Goal: Transaction & Acquisition: Purchase product/service

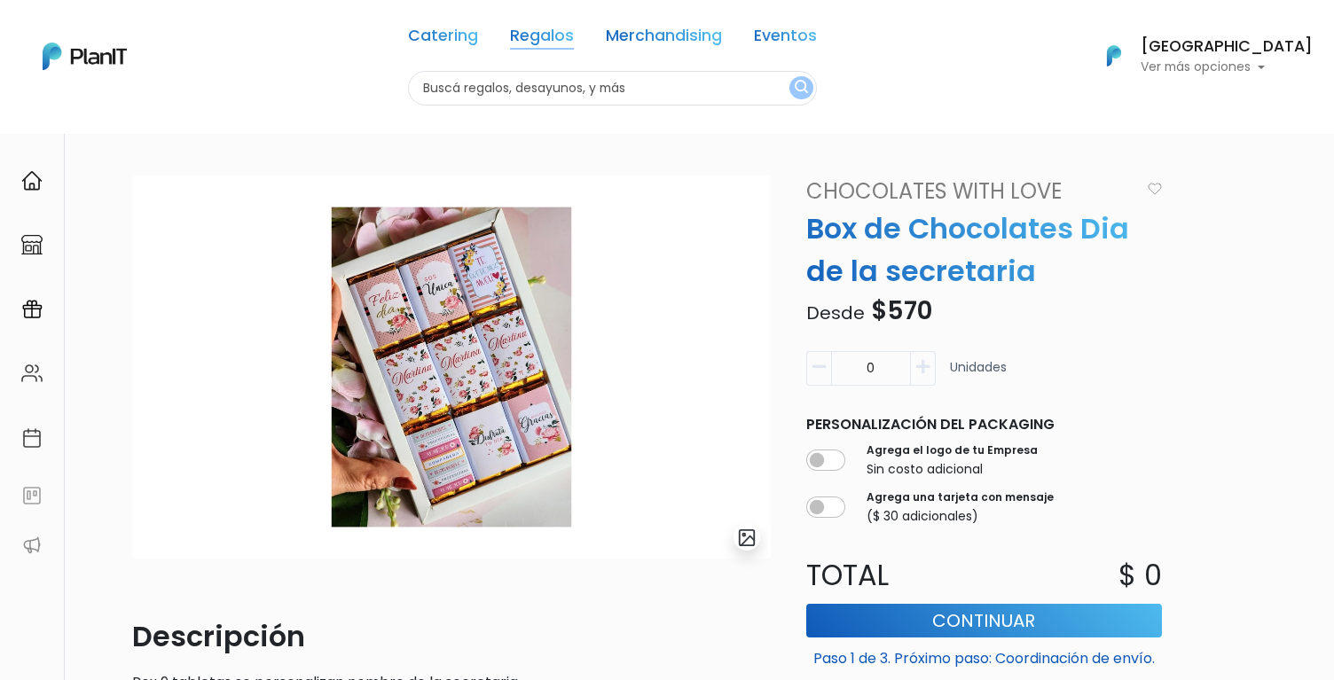
click at [554, 42] on link "Regalos" at bounding box center [542, 38] width 64 height 21
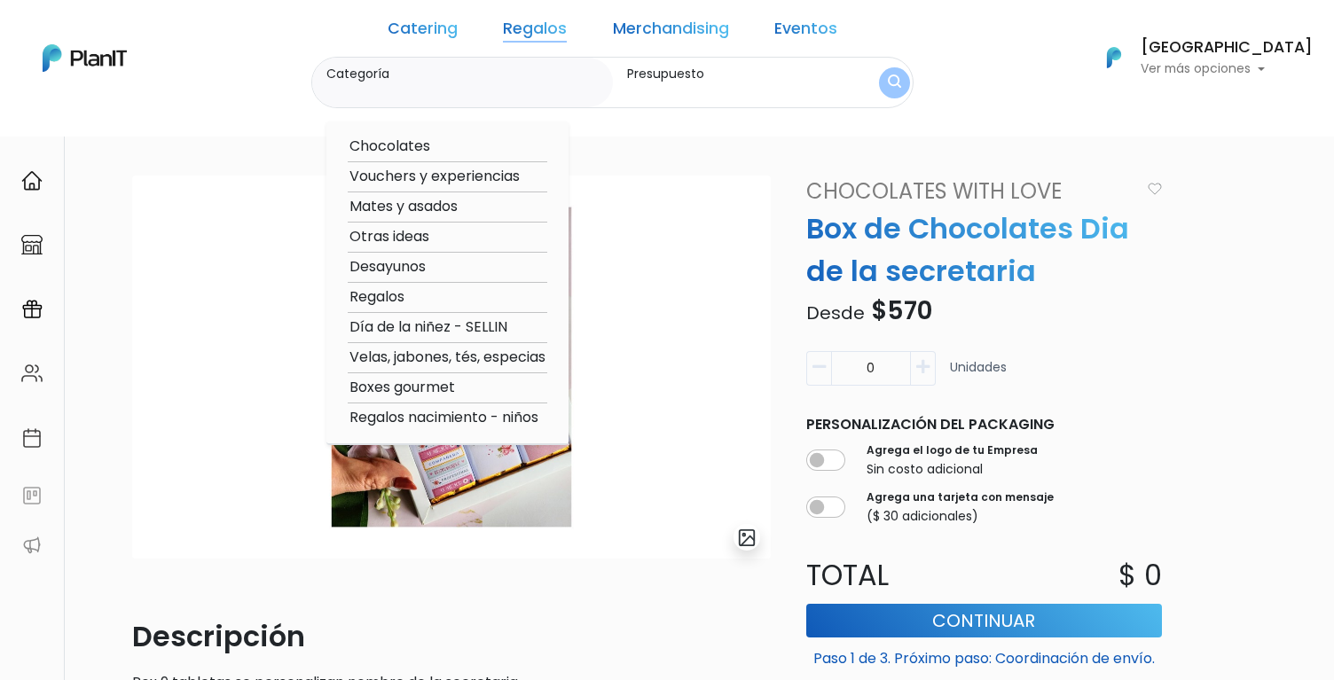
click at [451, 299] on option "Regalos" at bounding box center [448, 298] width 200 height 22
type input "Regalos"
type input "$0 - $1000"
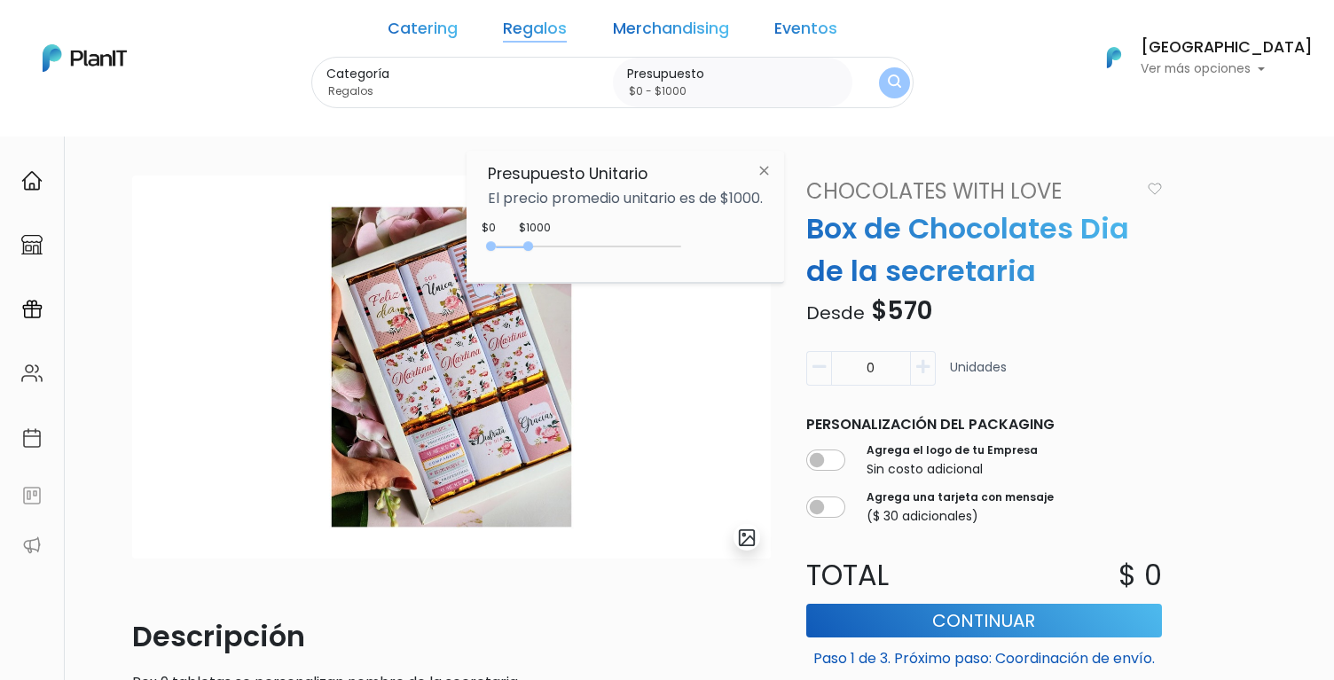
click at [888, 85] on img "submit" at bounding box center [894, 83] width 13 height 17
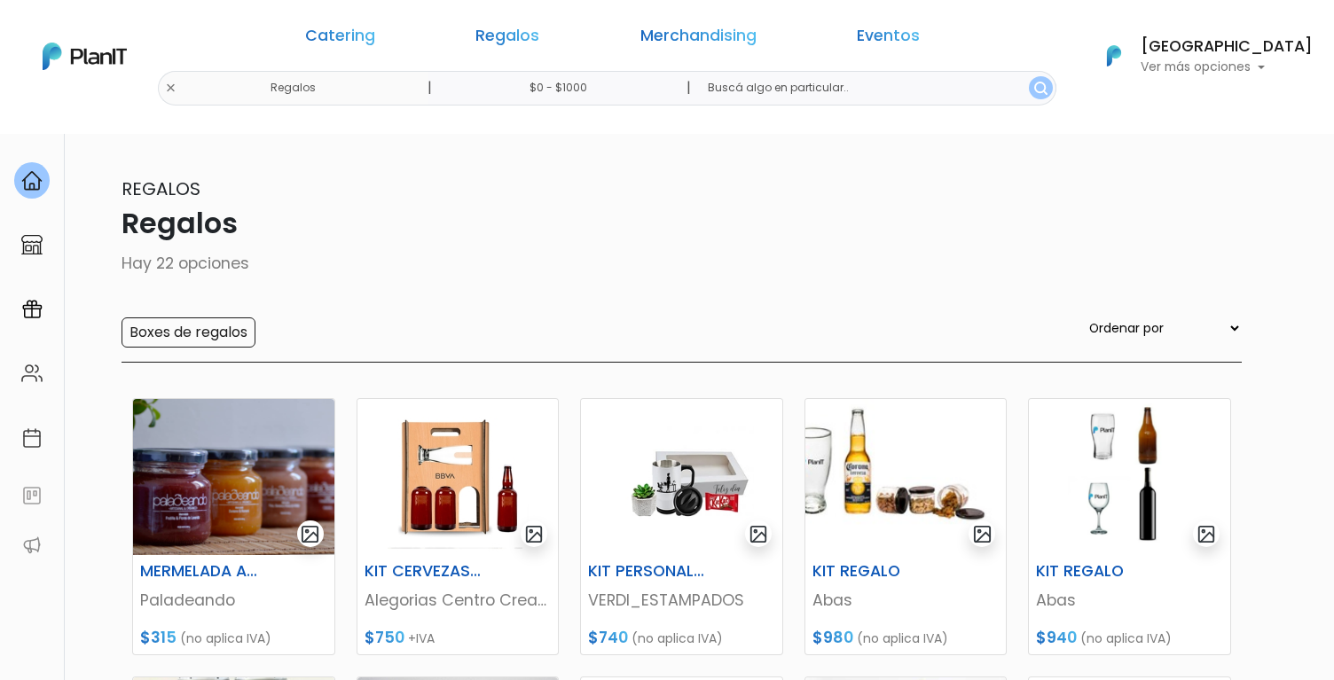
click at [630, 90] on input "$0 - $1000" at bounding box center [563, 88] width 270 height 35
click at [763, 160] on img at bounding box center [764, 168] width 33 height 32
click at [641, 93] on input "$0 - $1000" at bounding box center [563, 88] width 270 height 35
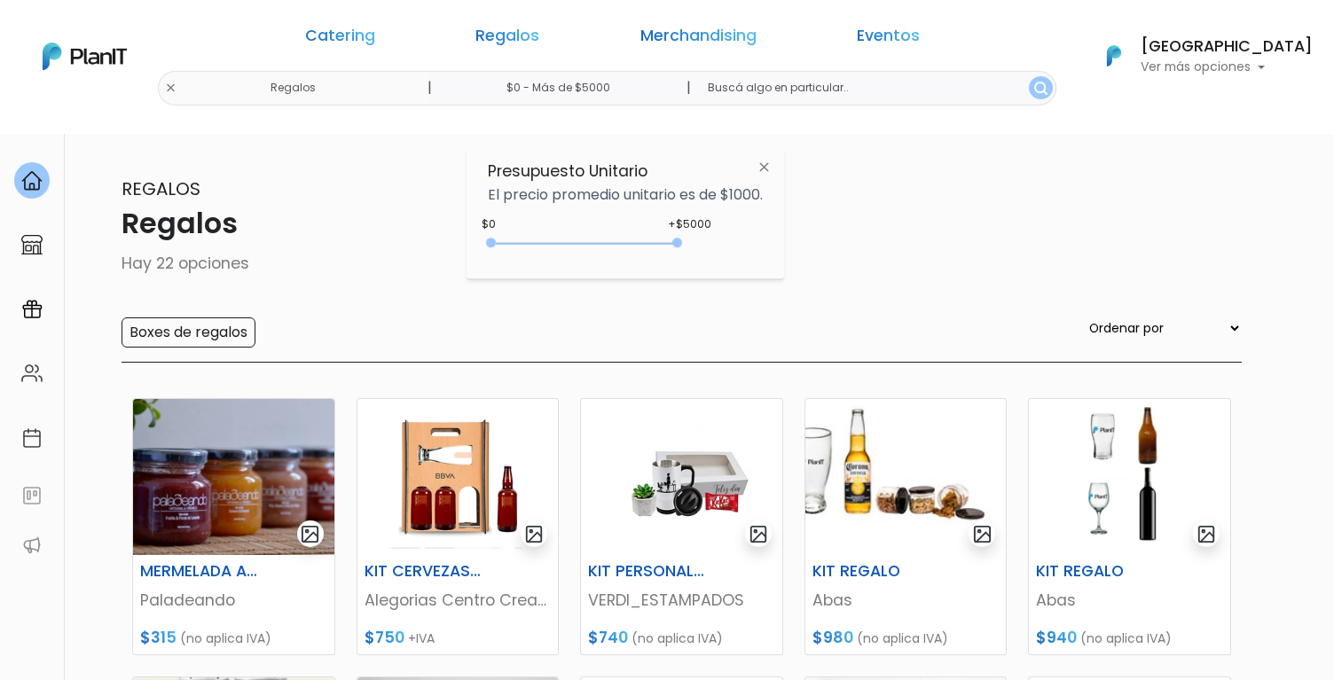
type input "$0 - Más de $5000"
drag, startPoint x: 530, startPoint y: 245, endPoint x: 723, endPoint y: 252, distance: 193.5
click at [725, 254] on div "+$5000 $0 0 : 5000 0 5000 0,5000" at bounding box center [625, 246] width 275 height 35
click at [1029, 95] on button "submit" at bounding box center [1041, 87] width 24 height 23
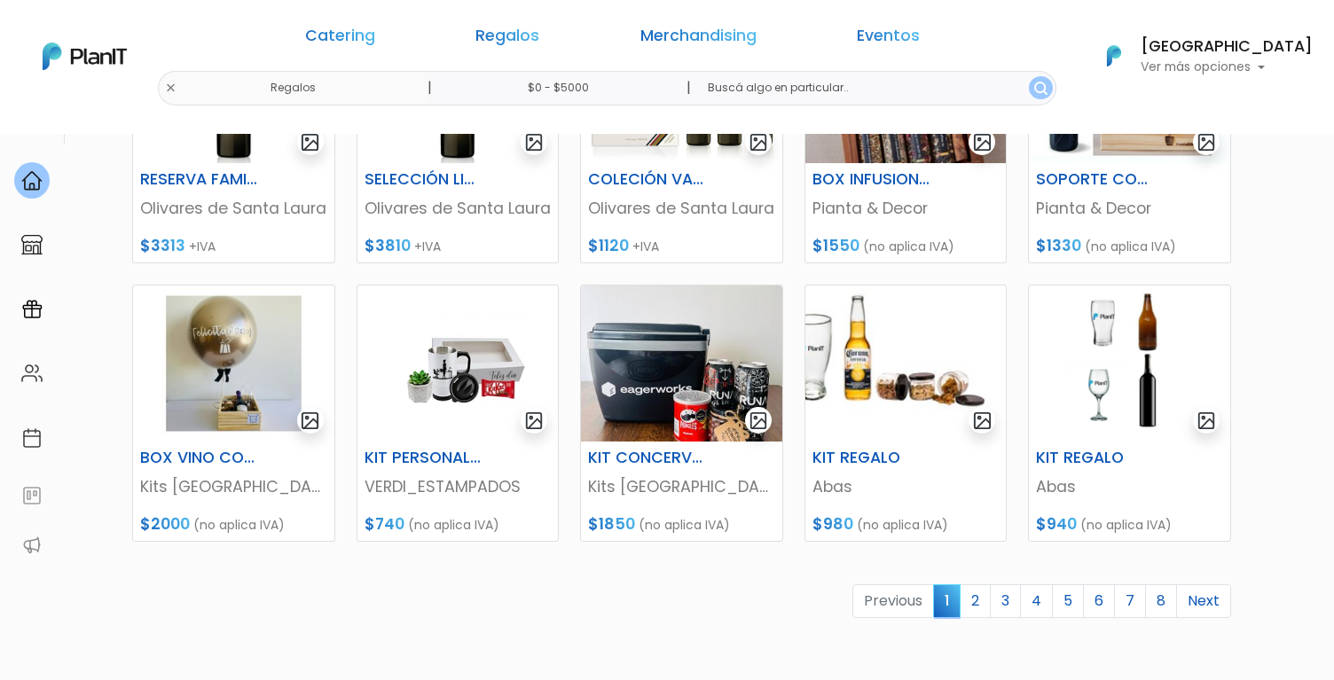
scroll to position [696, 0]
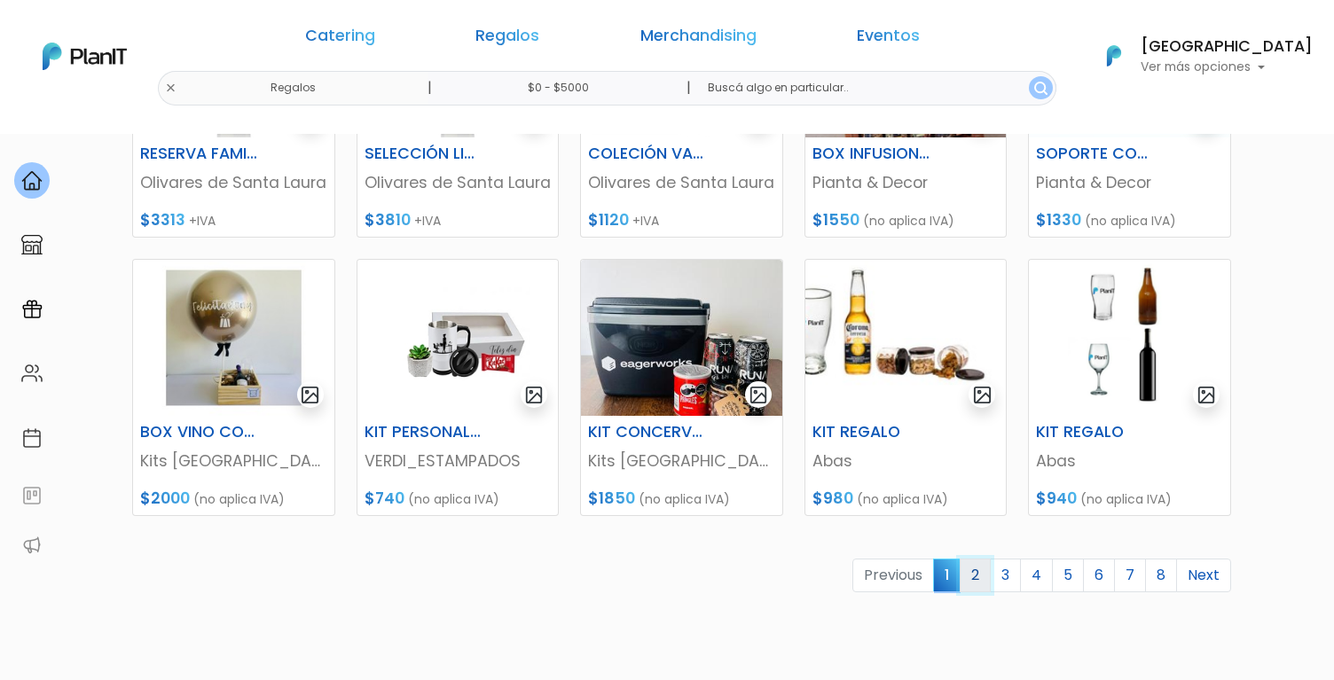
click at [982, 578] on link "2" at bounding box center [975, 576] width 31 height 34
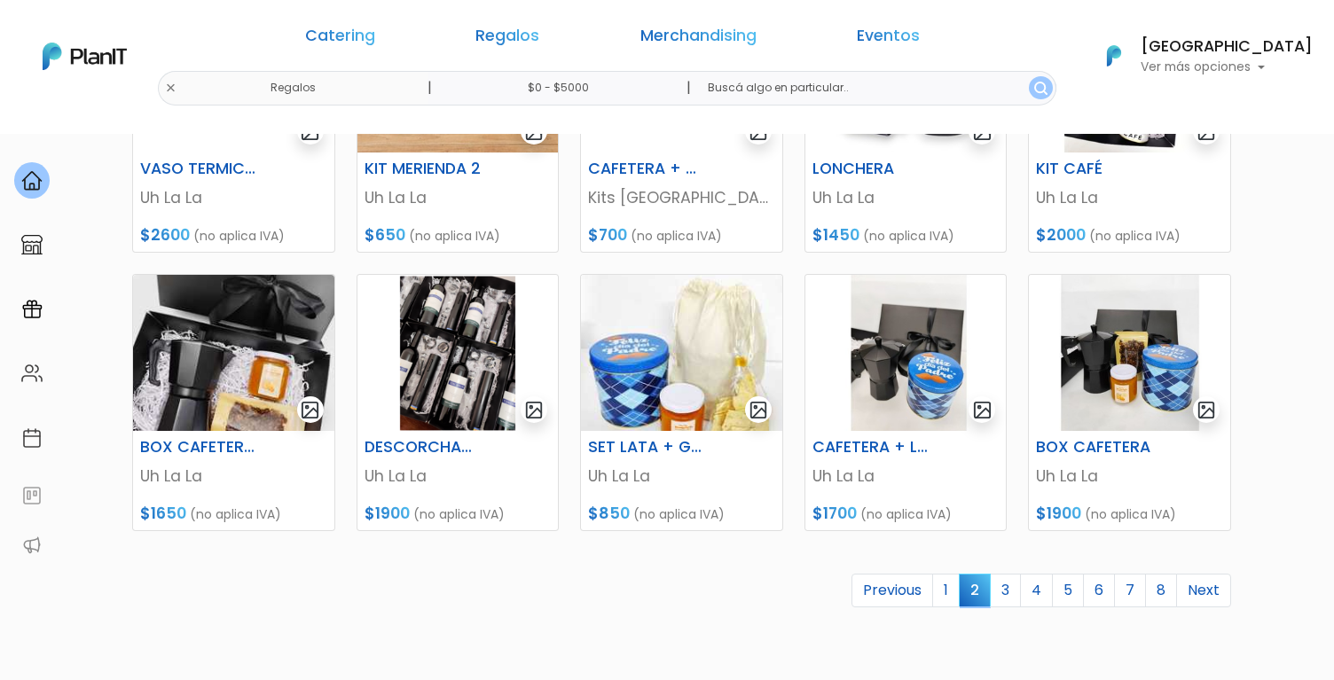
scroll to position [703, 0]
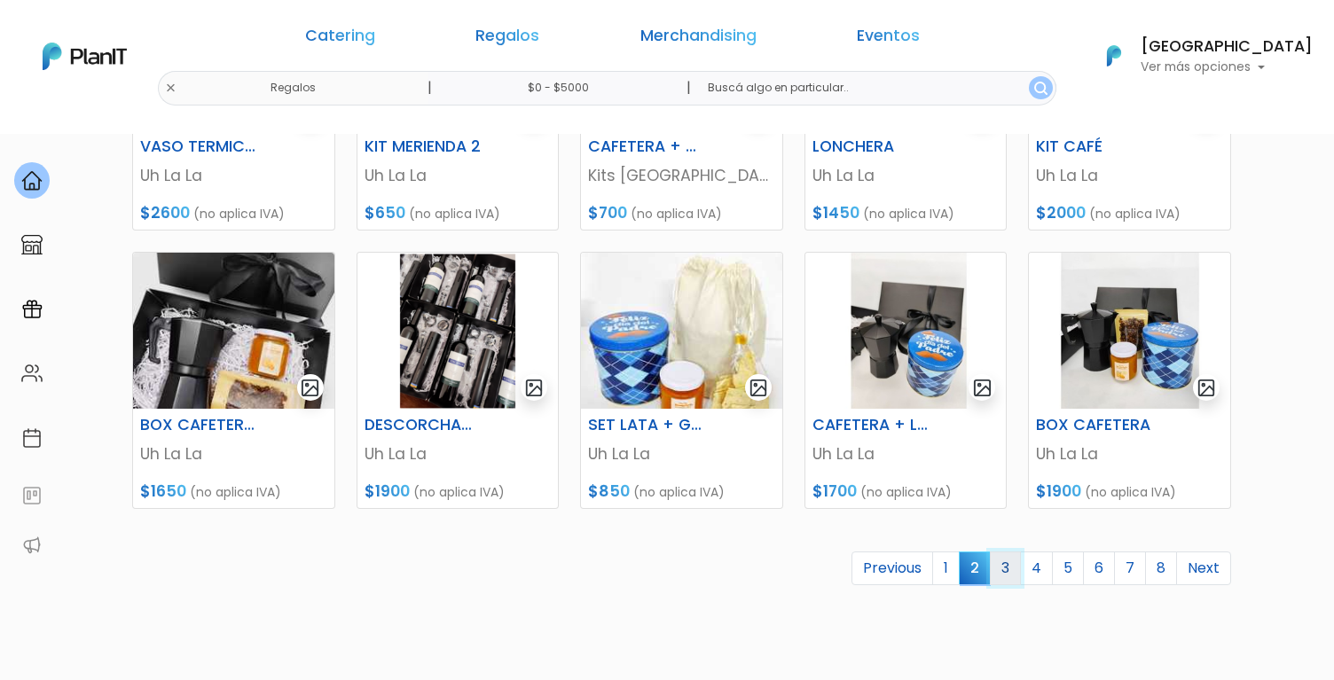
click at [1012, 559] on link "3" at bounding box center [1005, 569] width 31 height 34
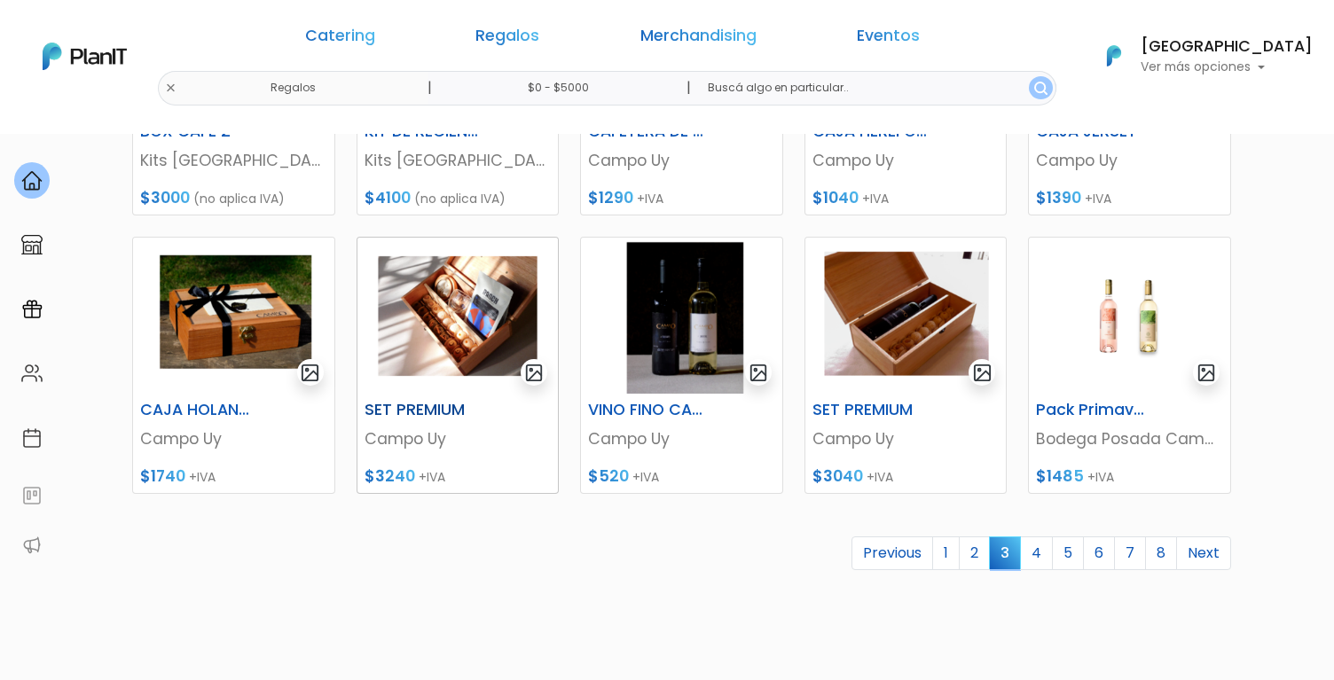
scroll to position [720, 0]
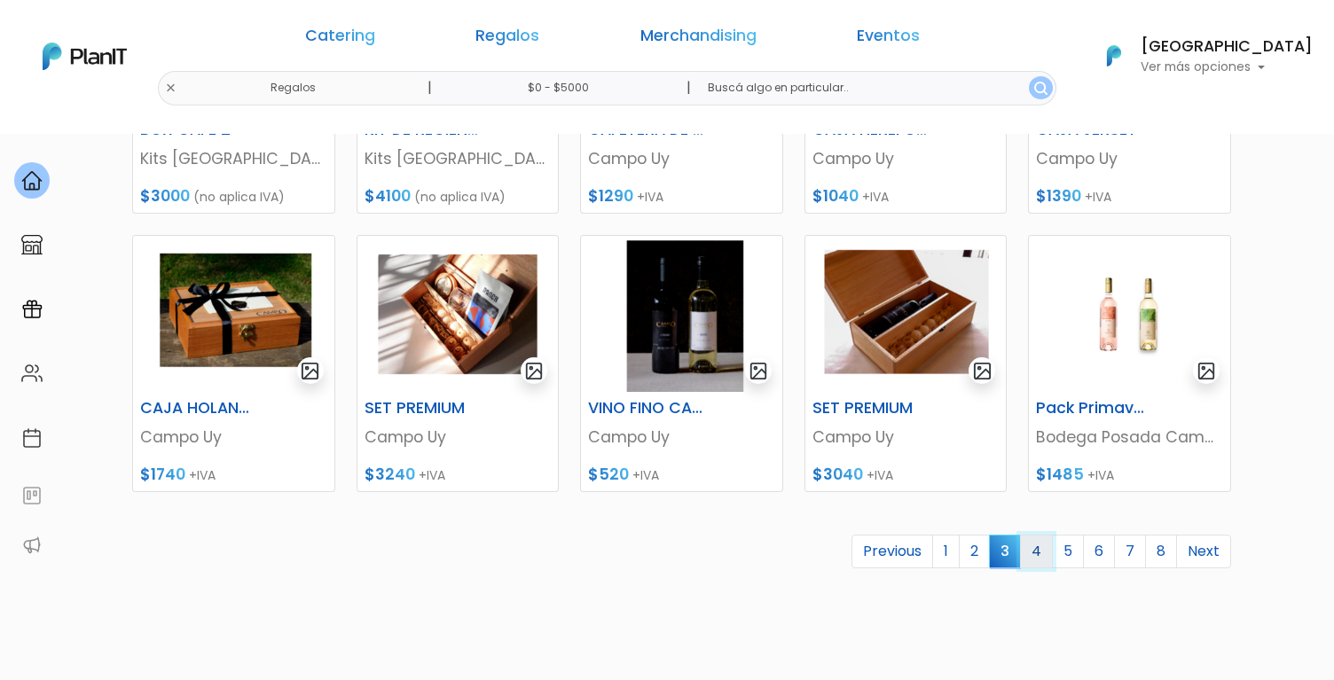
click at [1040, 554] on link "4" at bounding box center [1036, 552] width 33 height 34
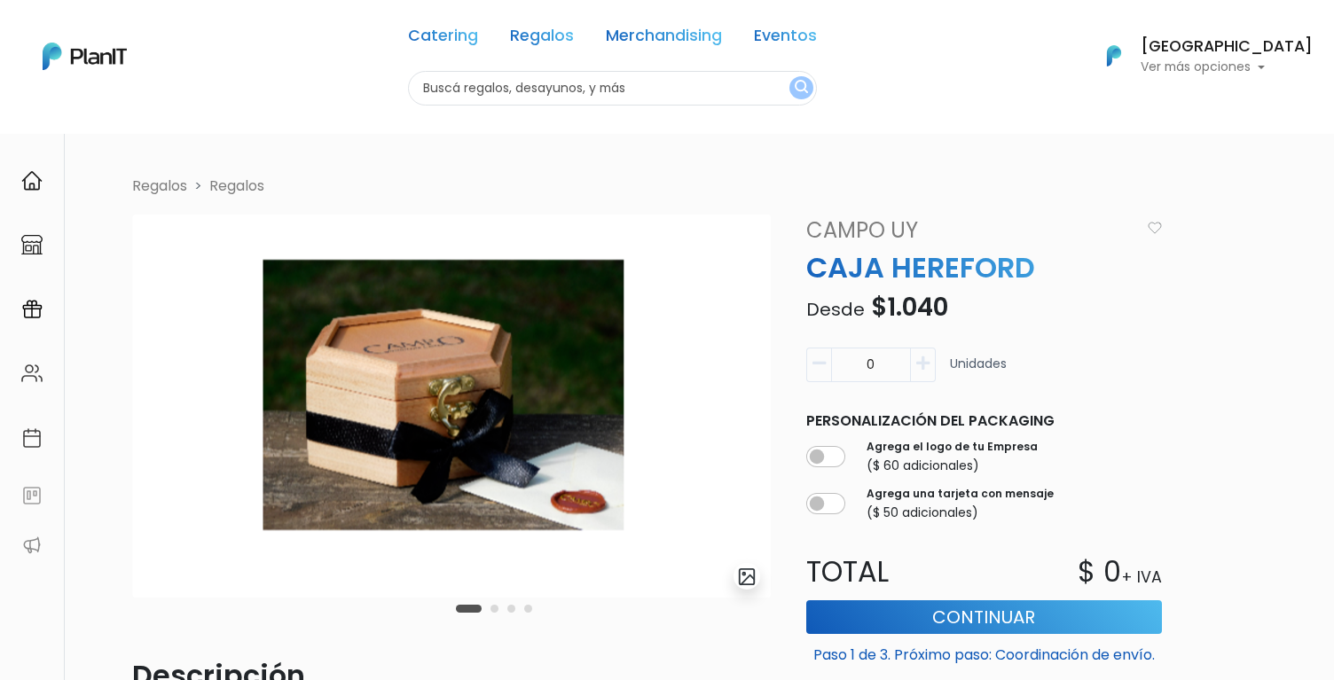
click at [495, 598] on div "Carousel Pagination" at bounding box center [494, 608] width 85 height 21
click at [495, 606] on button "Carousel Page 2" at bounding box center [495, 609] width 8 height 8
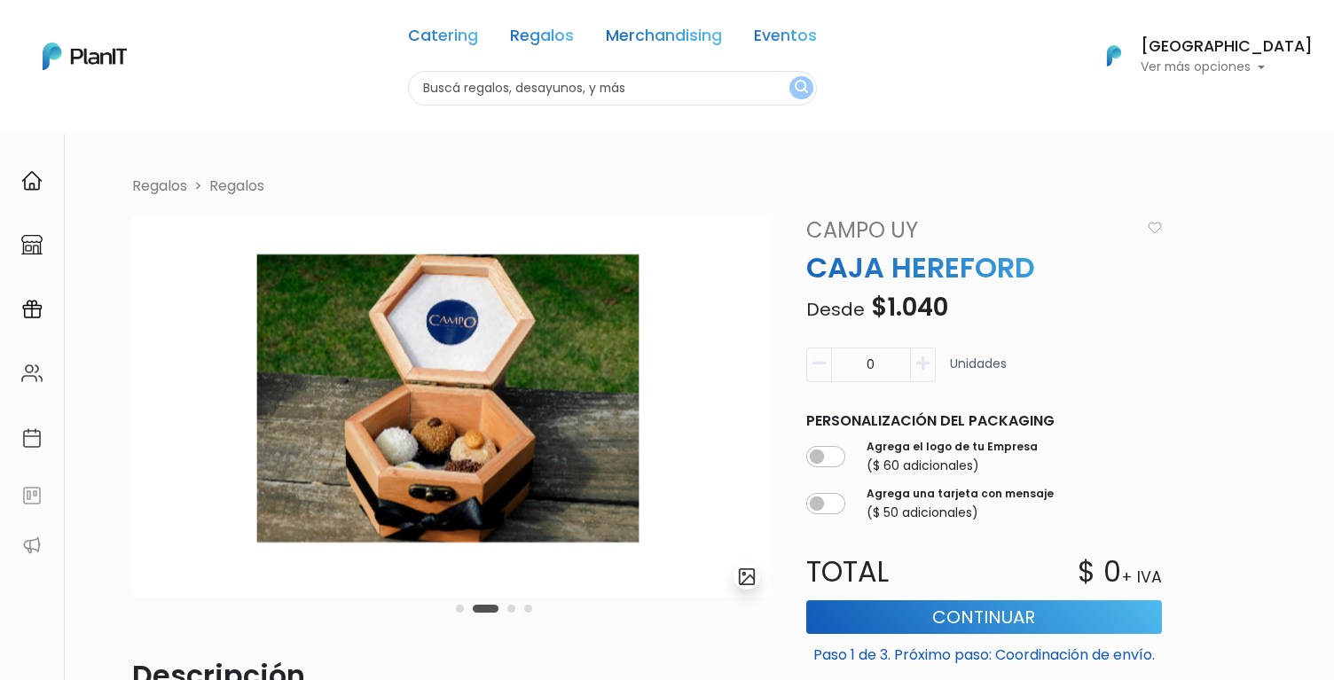
click at [505, 609] on div "Carousel Pagination" at bounding box center [494, 608] width 85 height 21
click at [511, 611] on button "Carousel Page 3" at bounding box center [511, 609] width 8 height 8
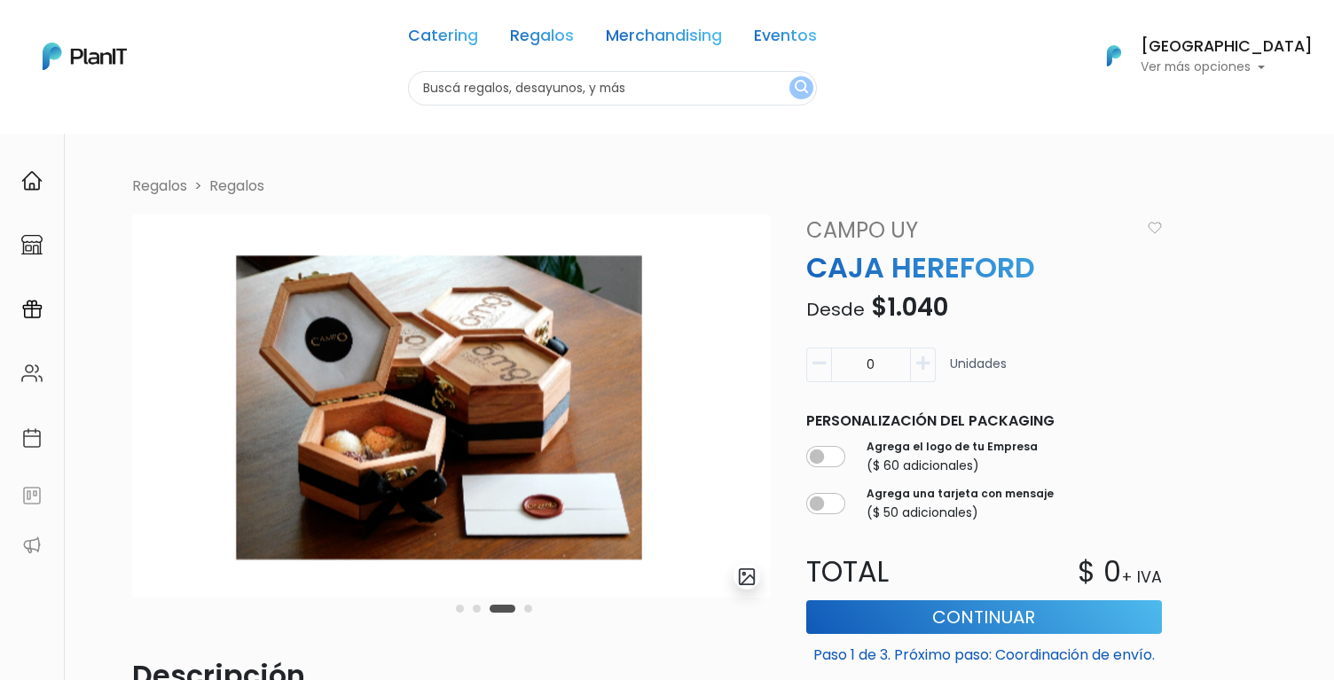
click at [528, 611] on button "Carousel Page 4" at bounding box center [528, 609] width 8 height 8
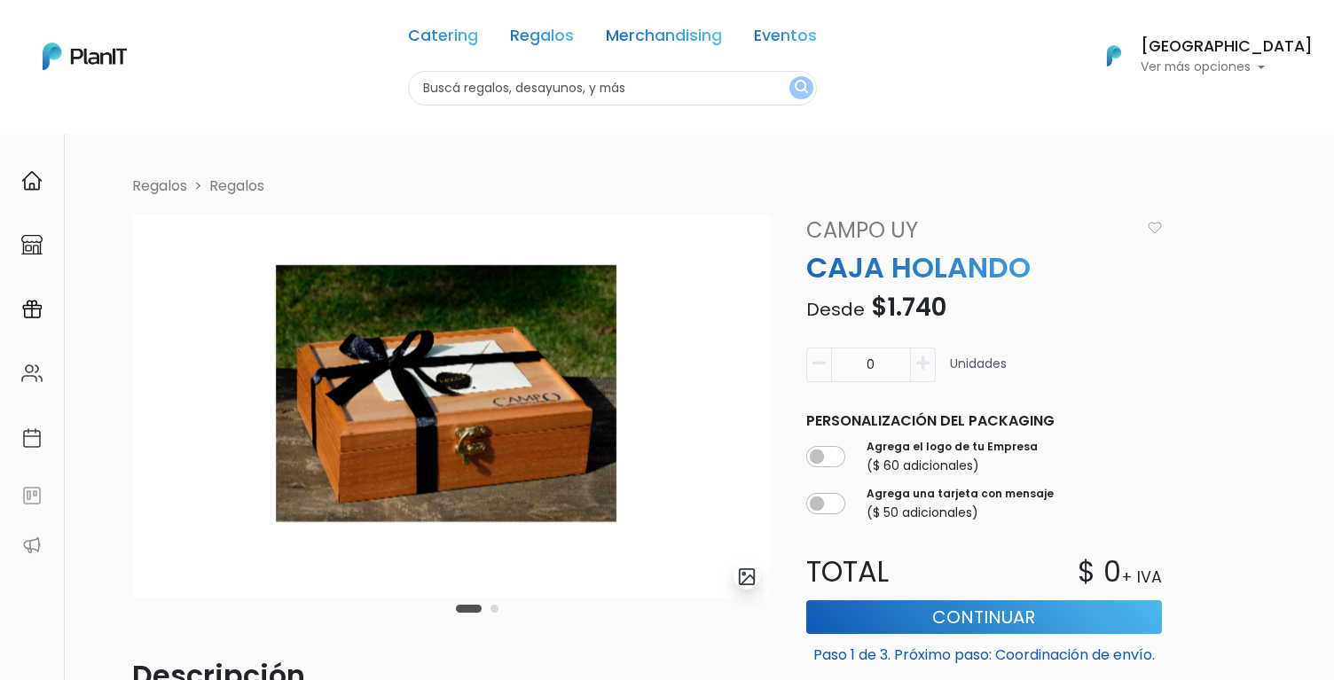
click at [497, 609] on button "Carousel Page 2" at bounding box center [495, 609] width 8 height 8
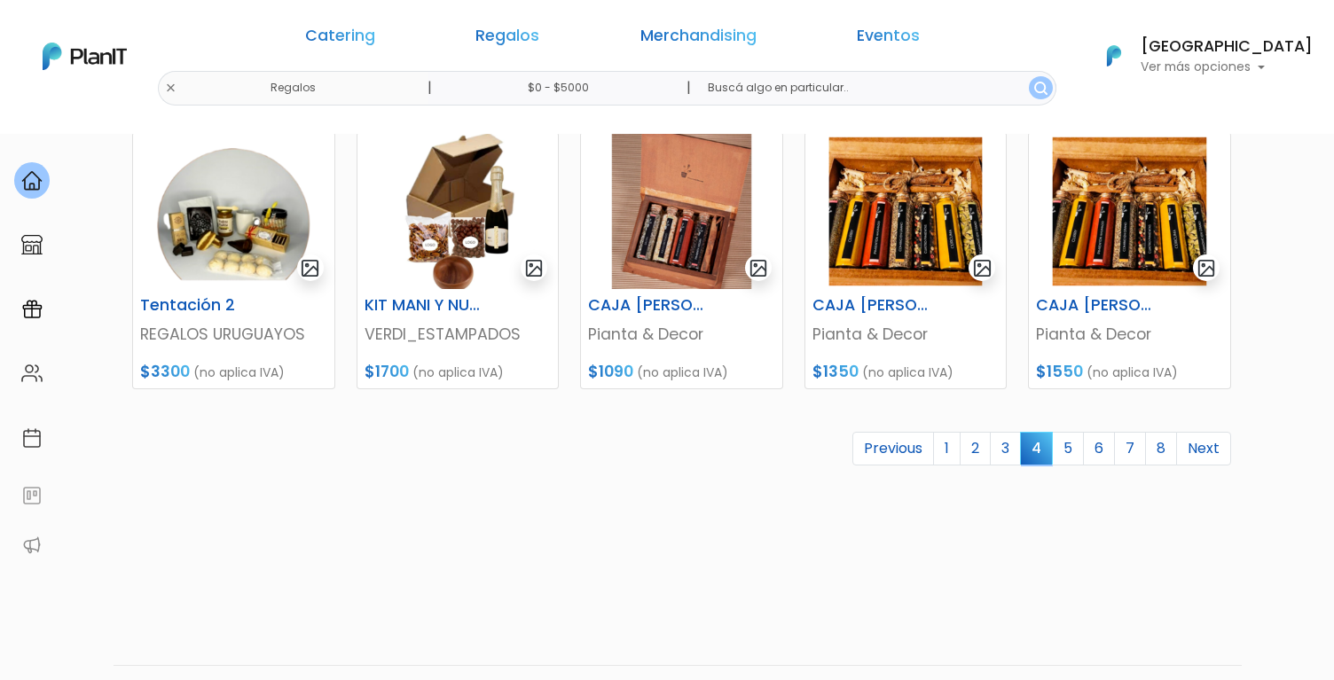
scroll to position [825, 0]
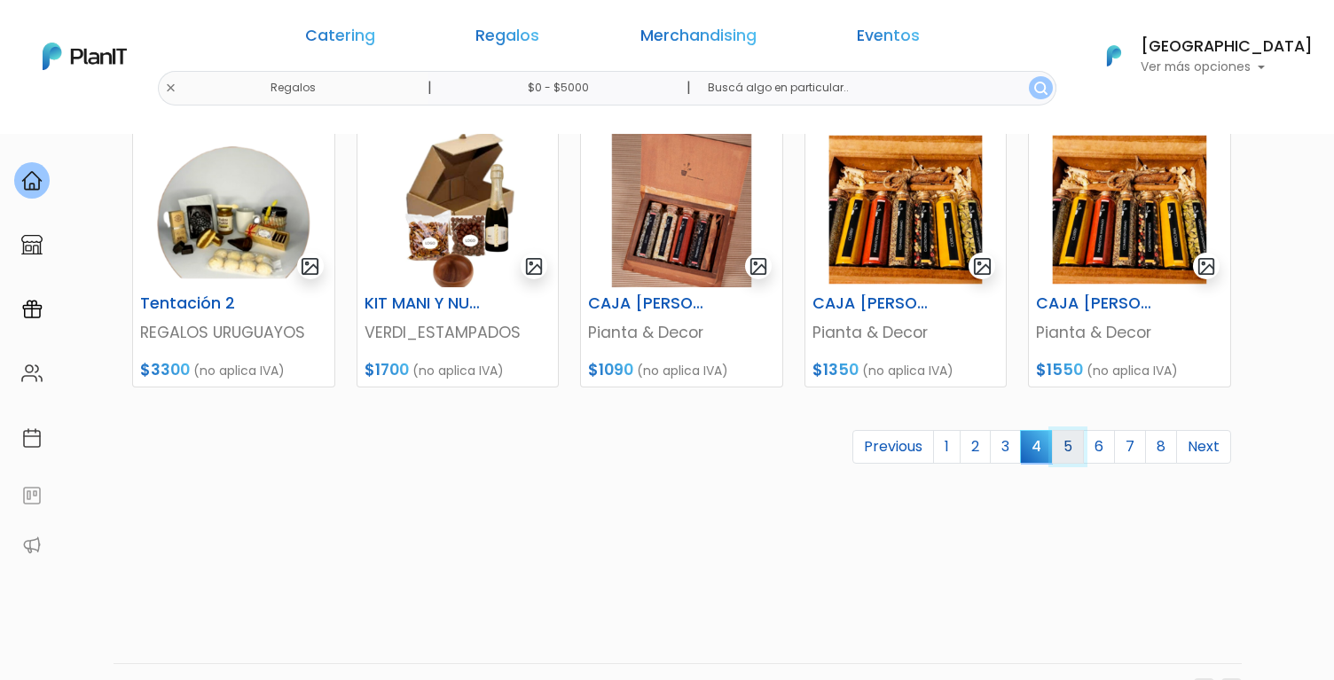
click at [1064, 458] on link "5" at bounding box center [1068, 447] width 32 height 34
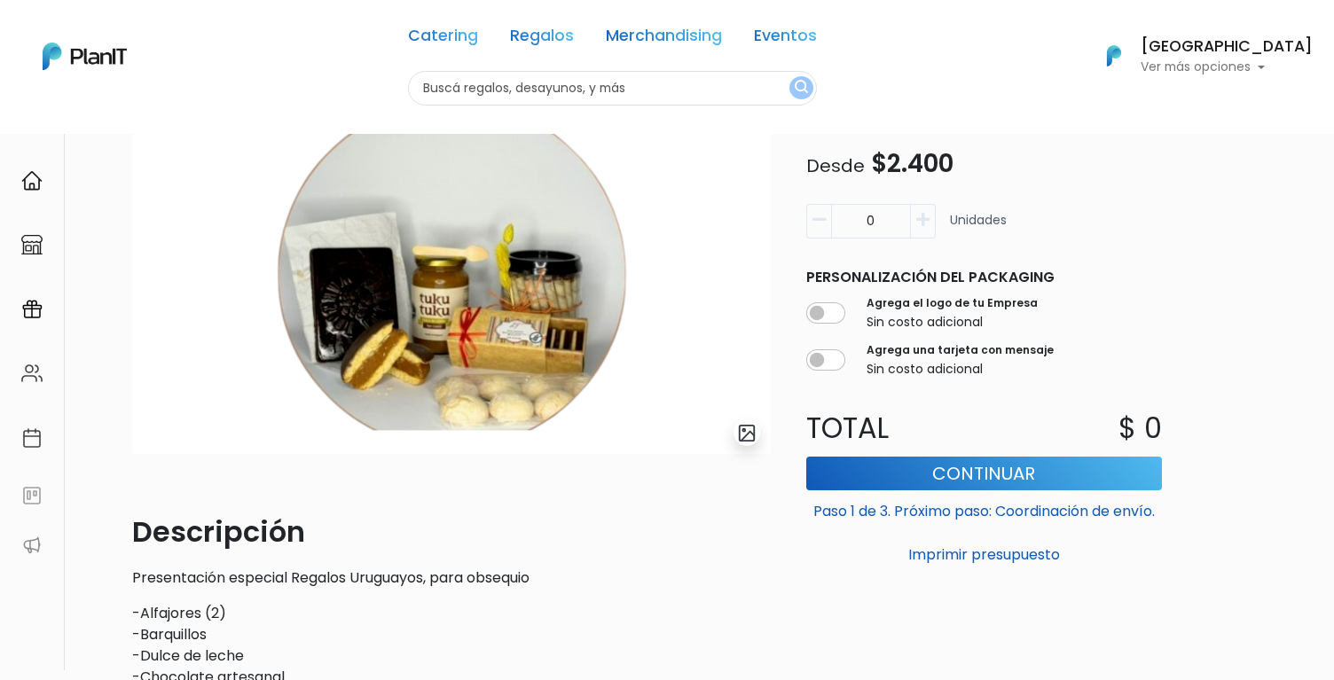
scroll to position [145, 0]
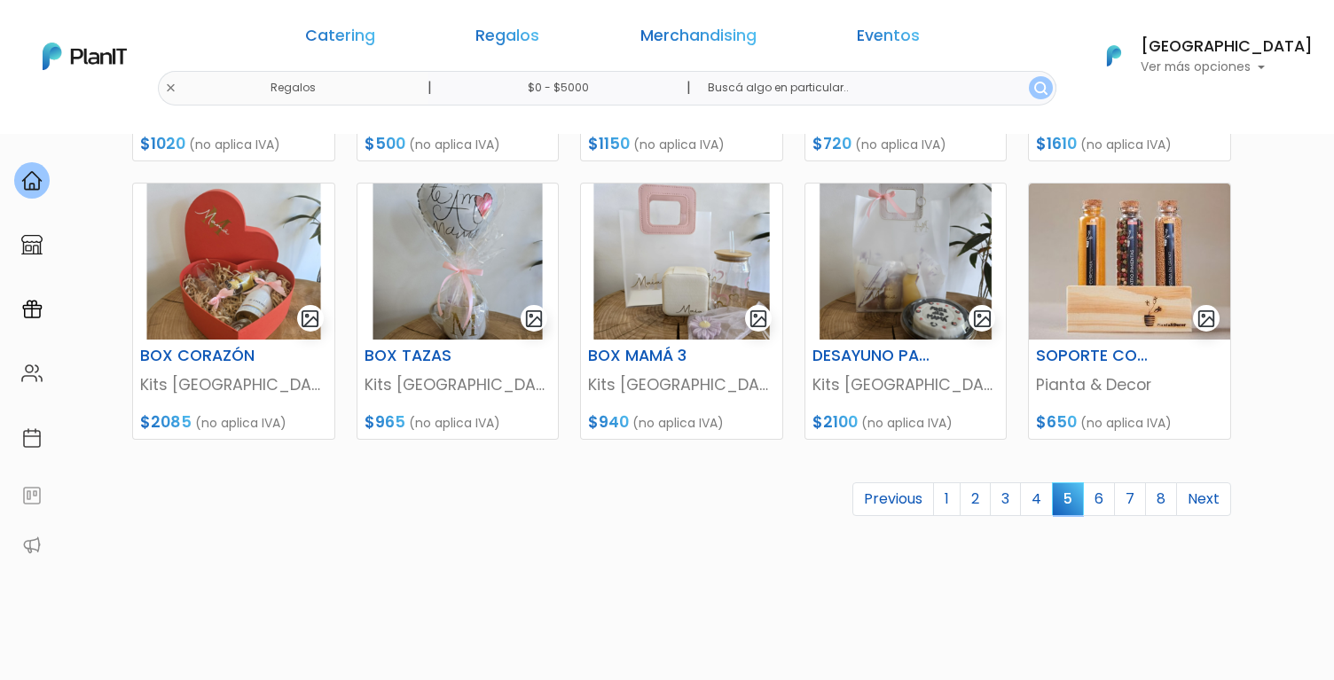
scroll to position [872, 0]
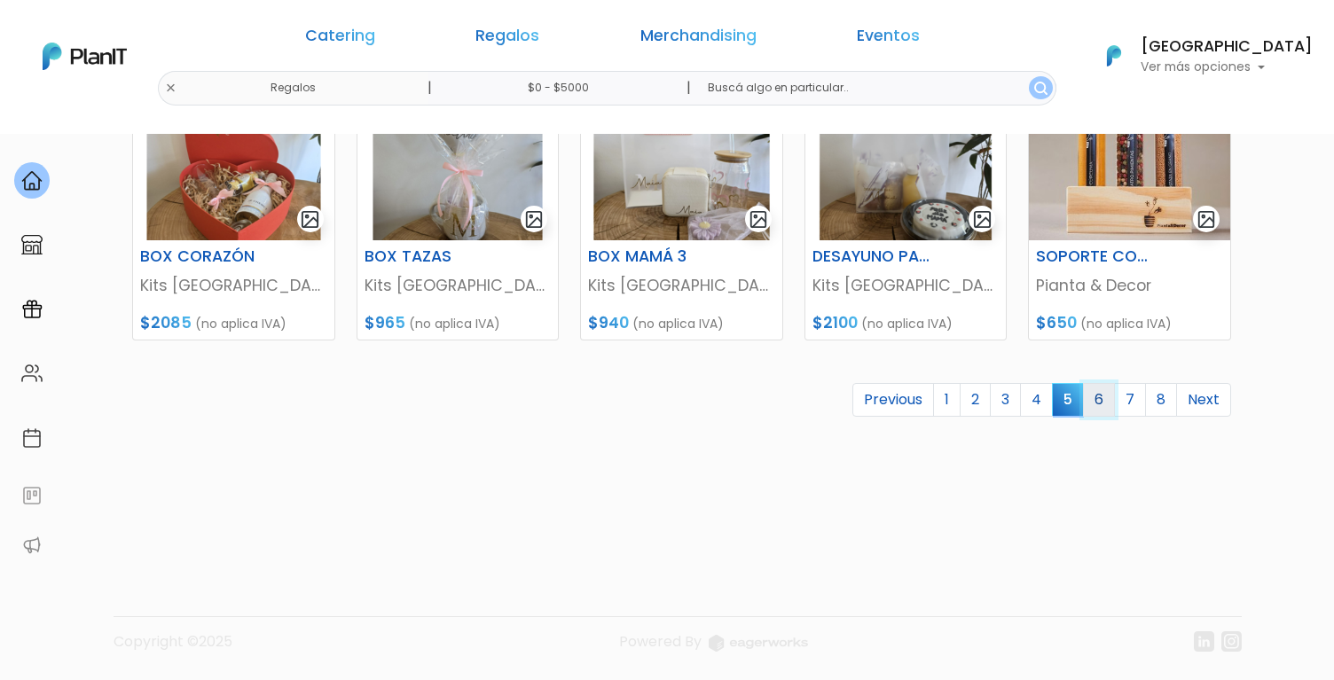
click at [1100, 404] on link "6" at bounding box center [1099, 400] width 32 height 34
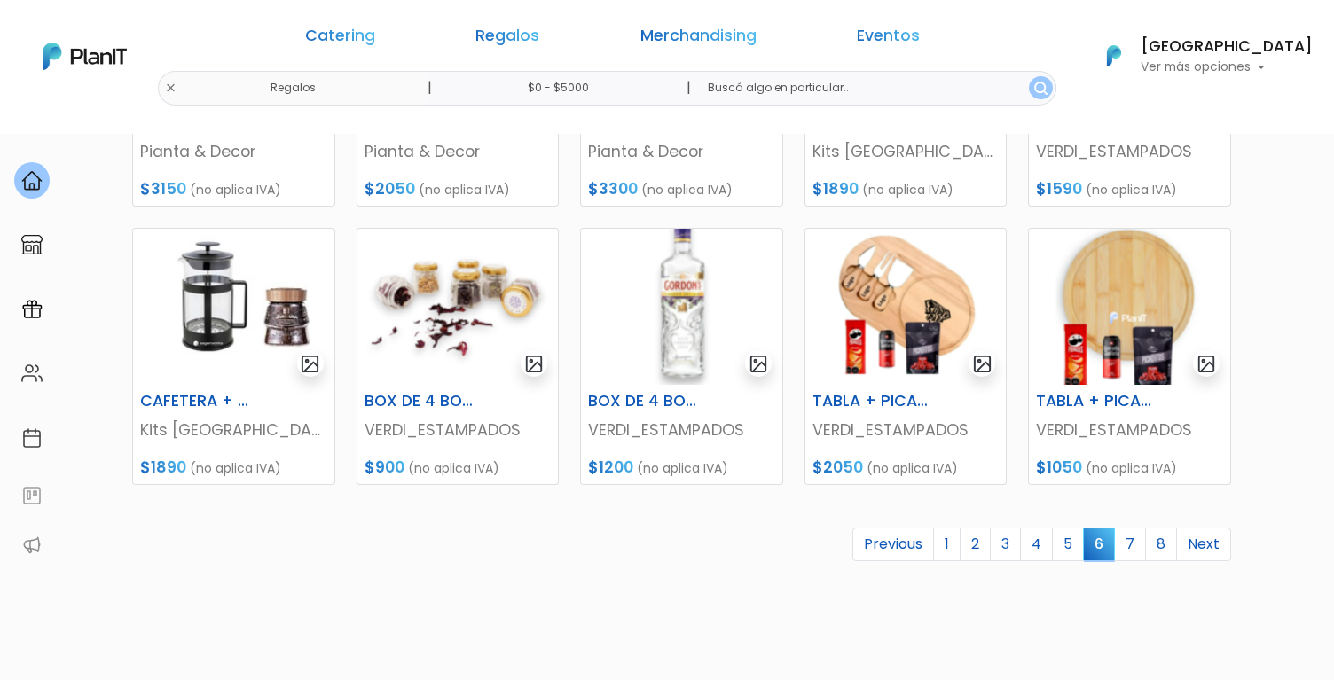
scroll to position [739, 0]
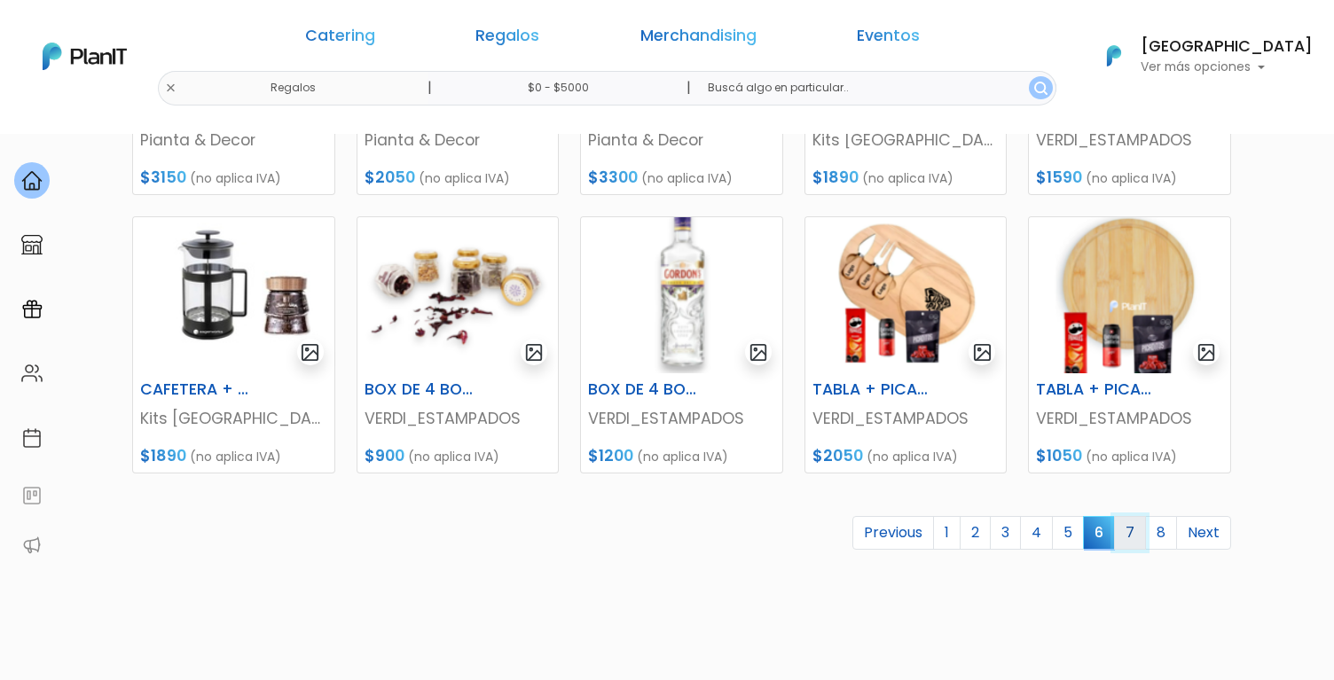
click at [1127, 539] on link "7" at bounding box center [1130, 533] width 32 height 34
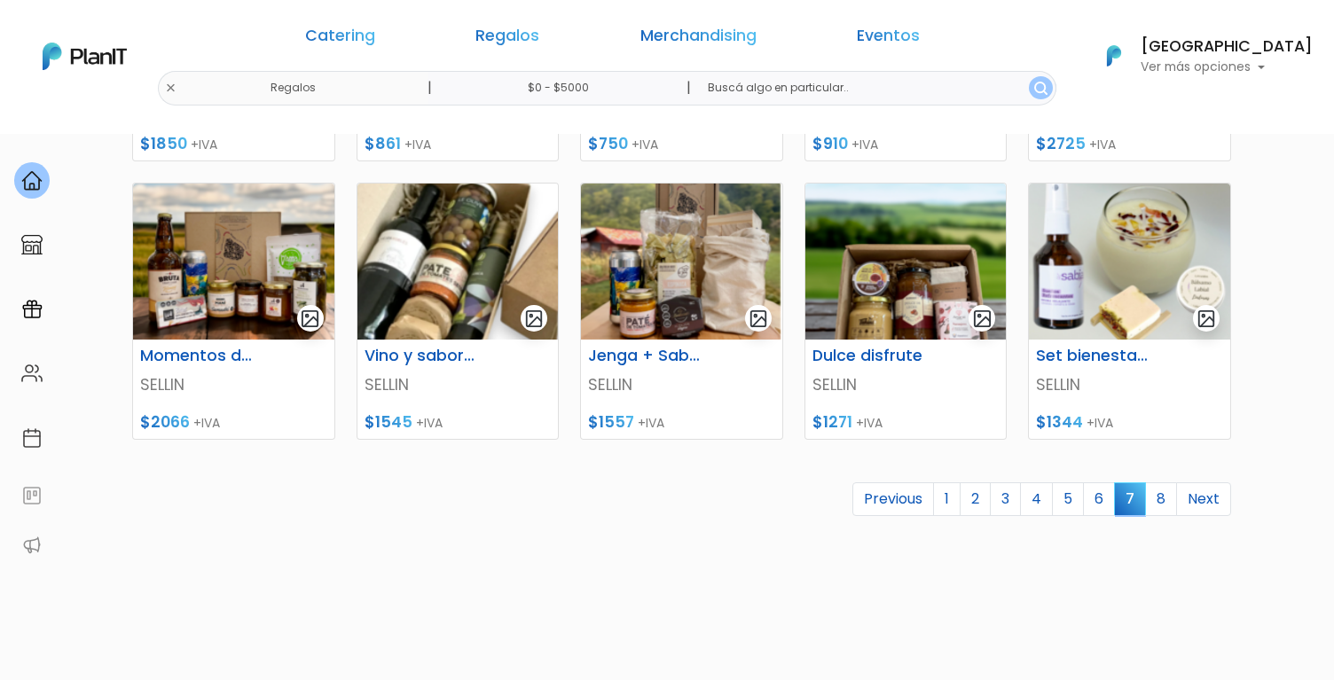
scroll to position [786, 0]
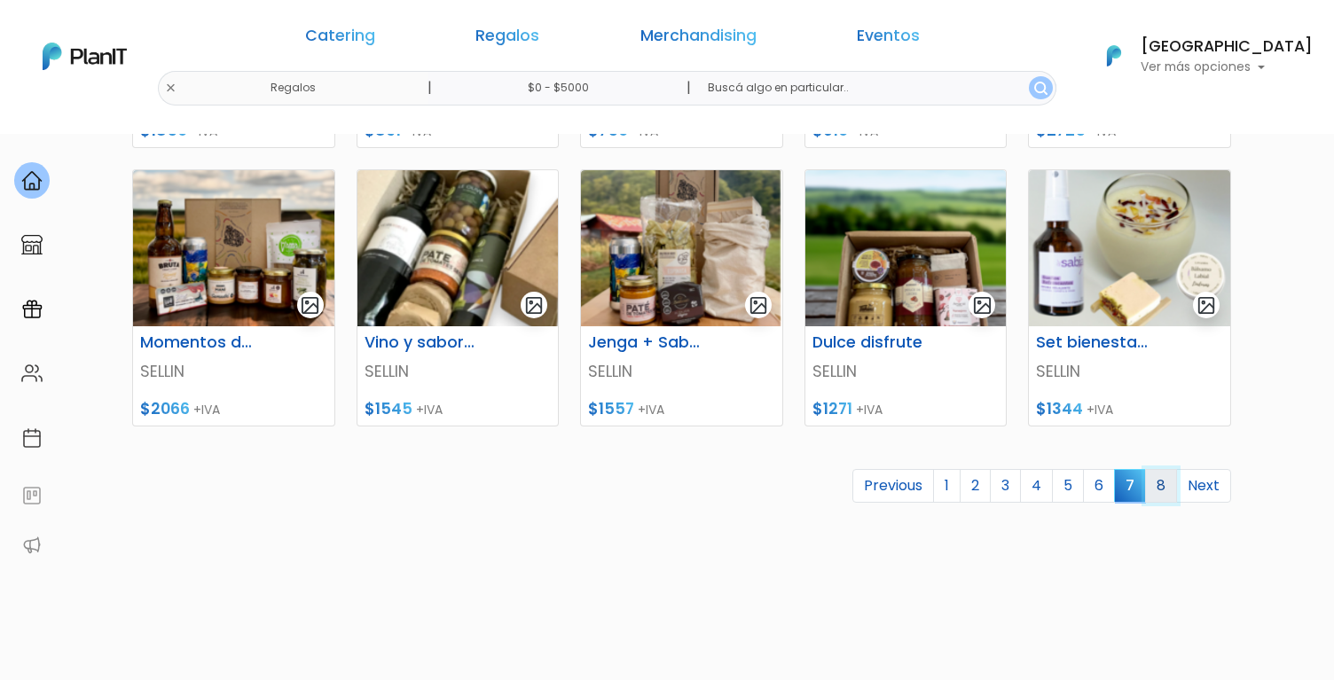
click at [1155, 487] on link "8" at bounding box center [1161, 486] width 32 height 34
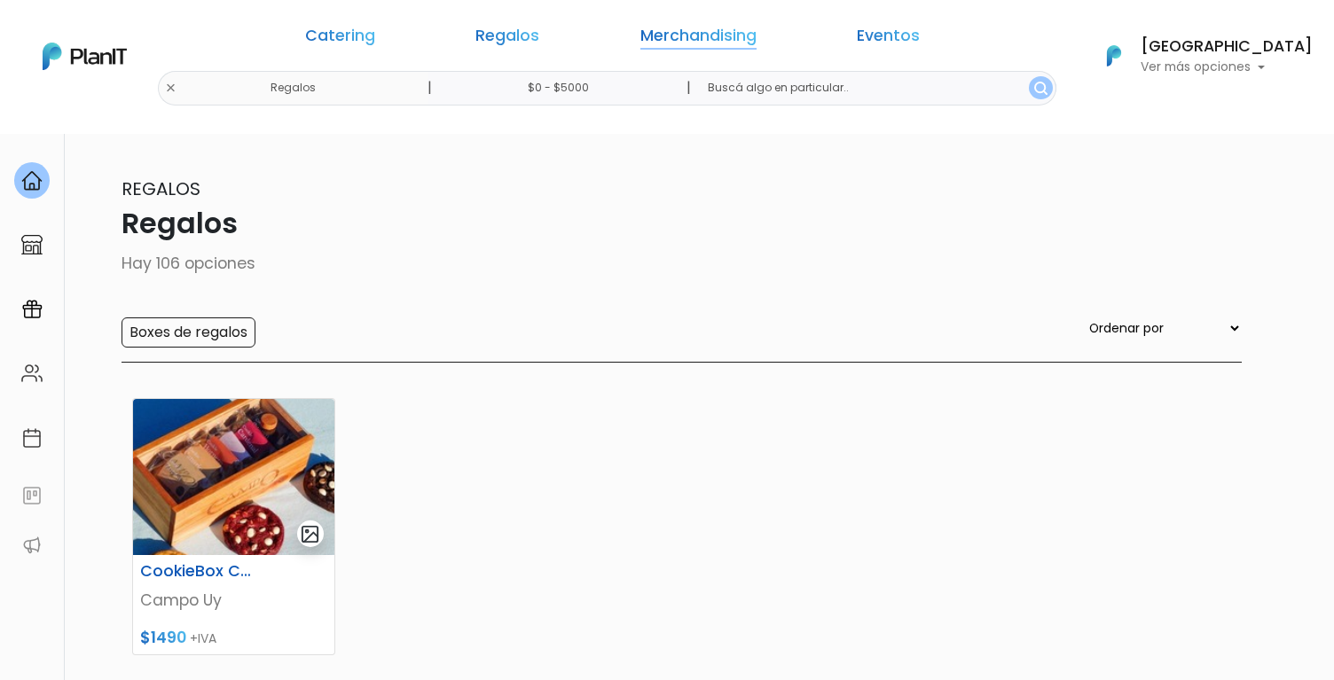
click at [677, 46] on link "Merchandising" at bounding box center [698, 38] width 116 height 21
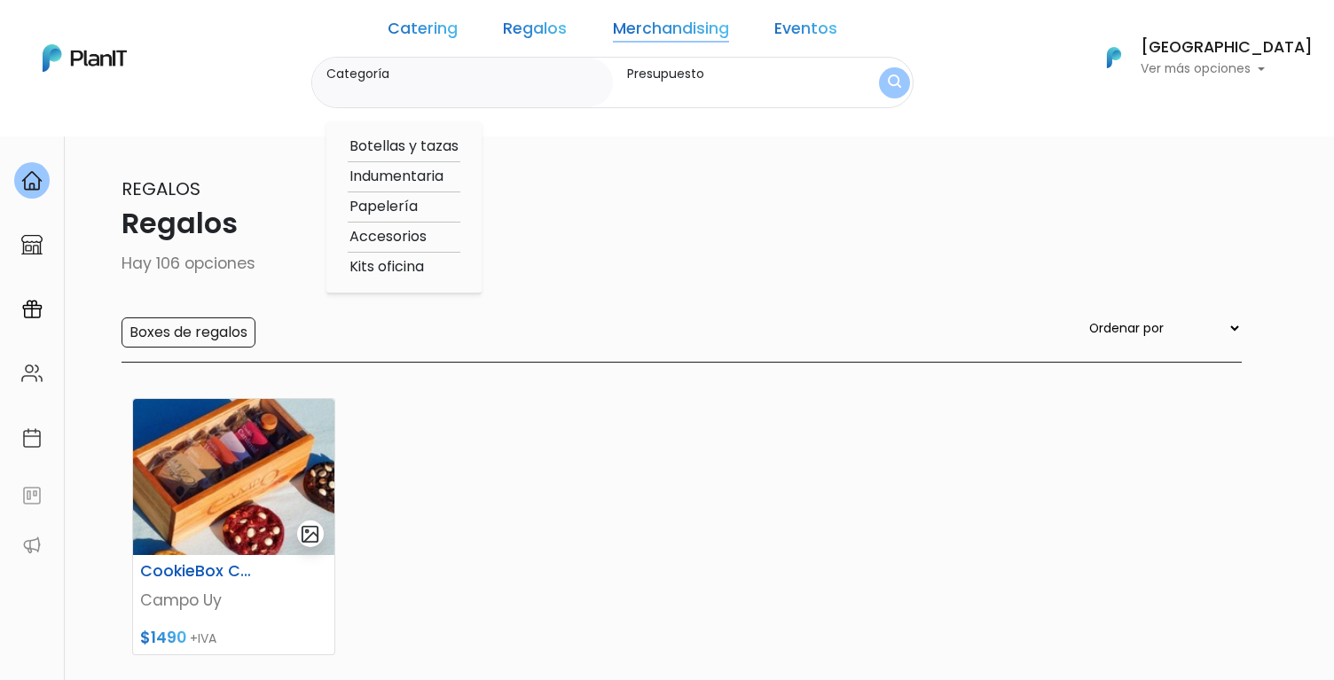
click at [455, 271] on option "Kits oficina" at bounding box center [404, 267] width 113 height 22
type input "Kits oficina"
type input "$0 - Más de $5000"
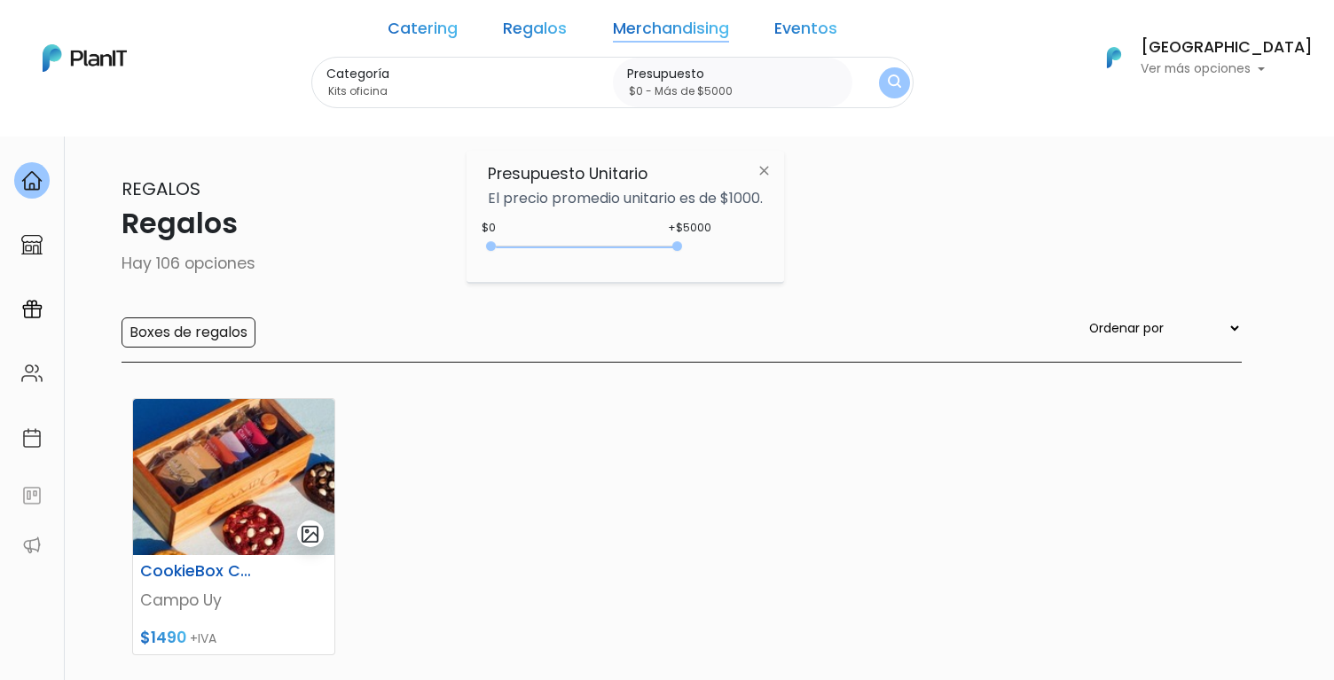
click at [888, 81] on img "submit" at bounding box center [894, 83] width 13 height 17
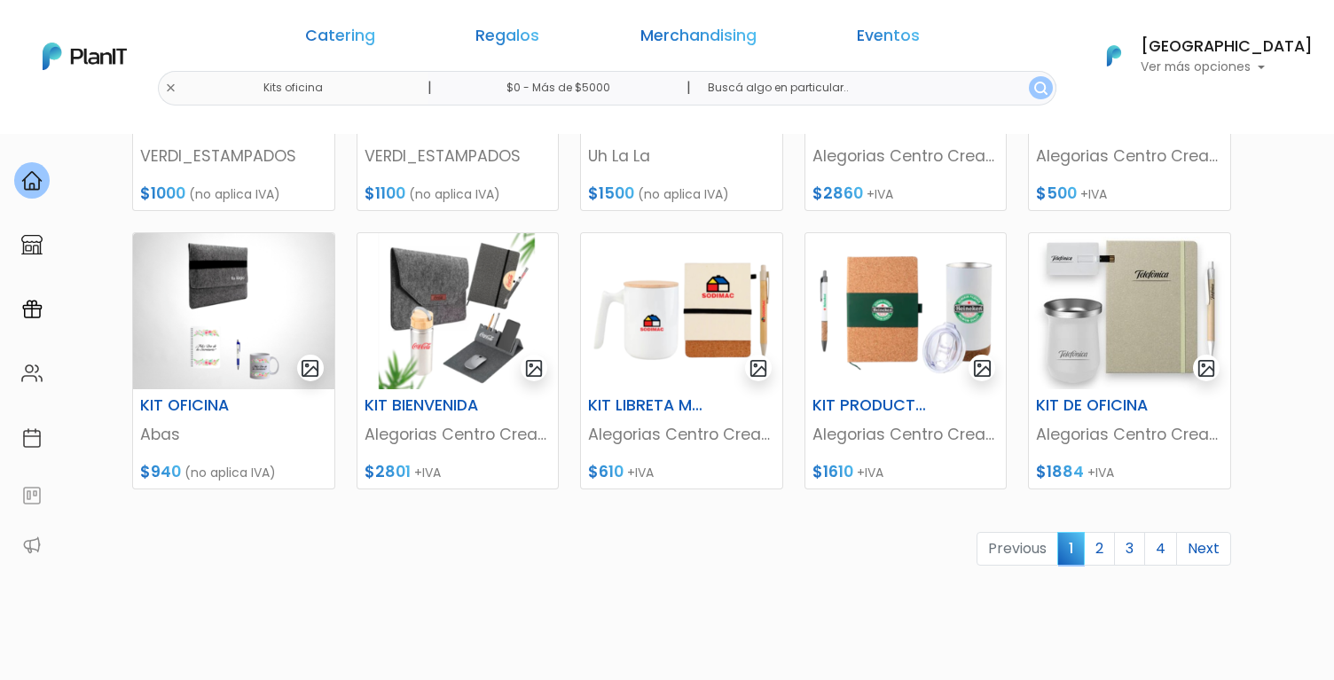
scroll to position [749, 0]
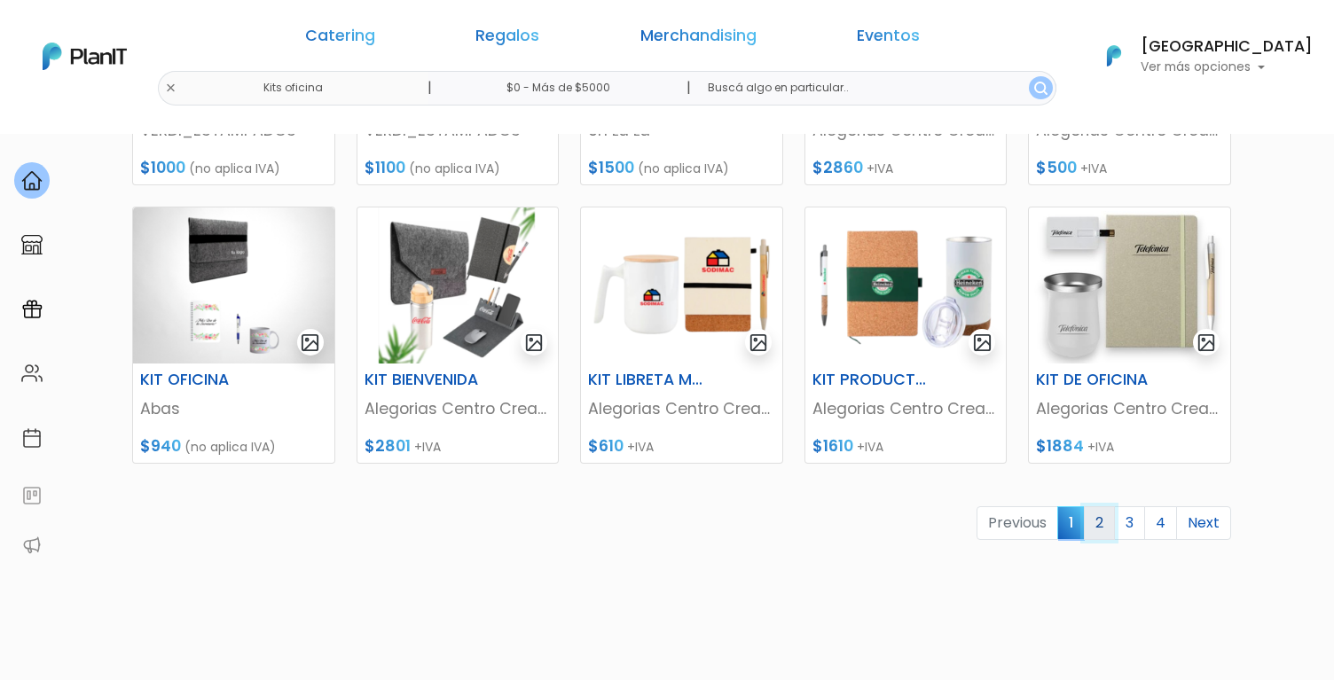
click at [1109, 526] on link "2" at bounding box center [1099, 524] width 31 height 34
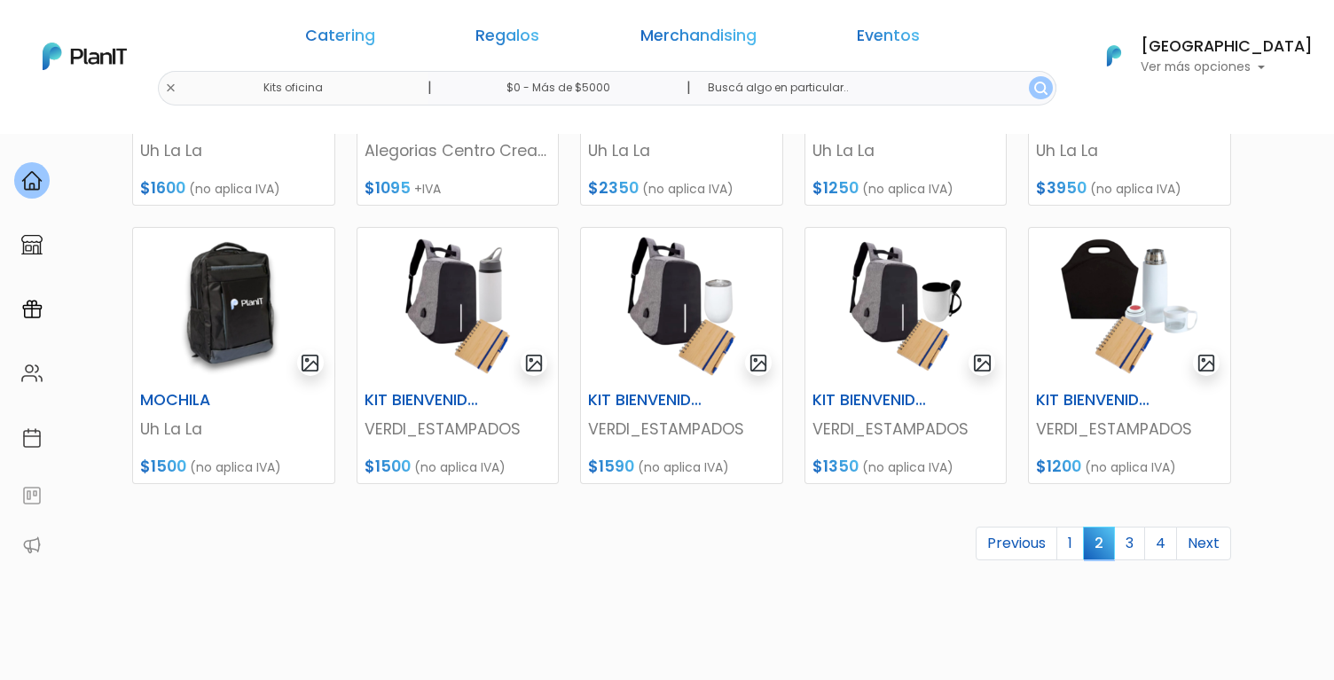
scroll to position [750, 0]
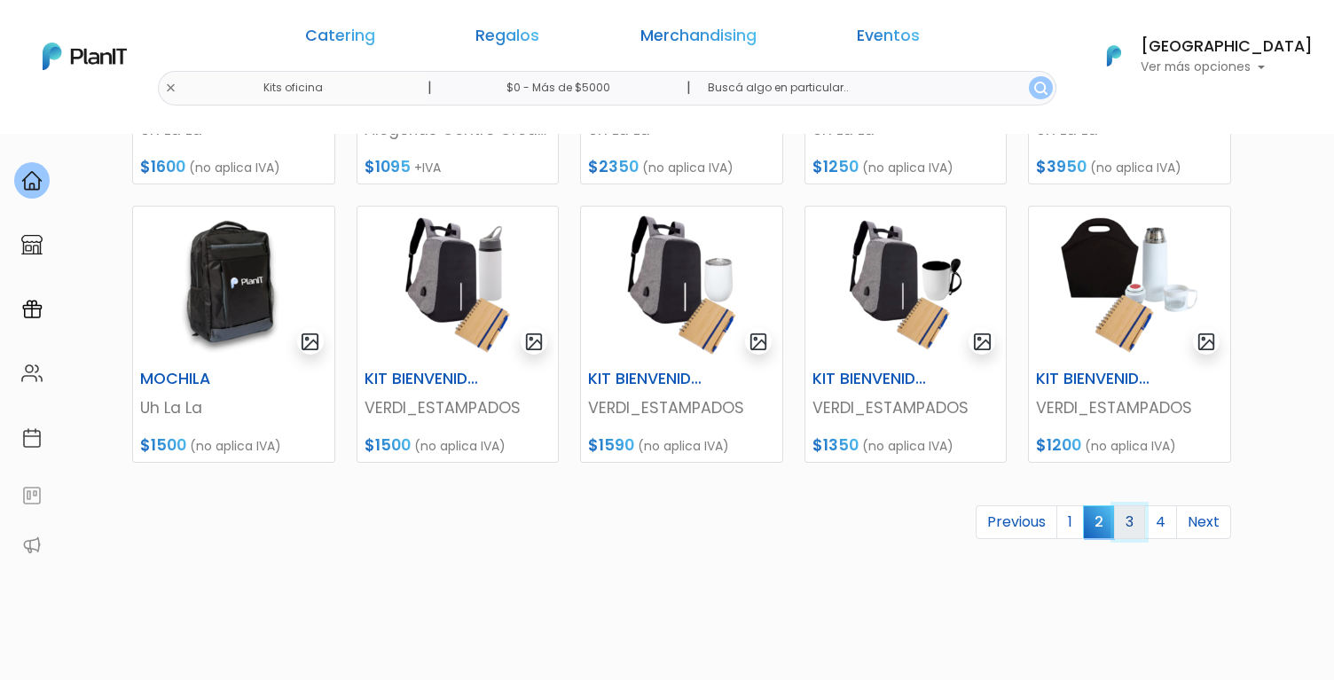
click at [1130, 529] on link "3" at bounding box center [1129, 523] width 31 height 34
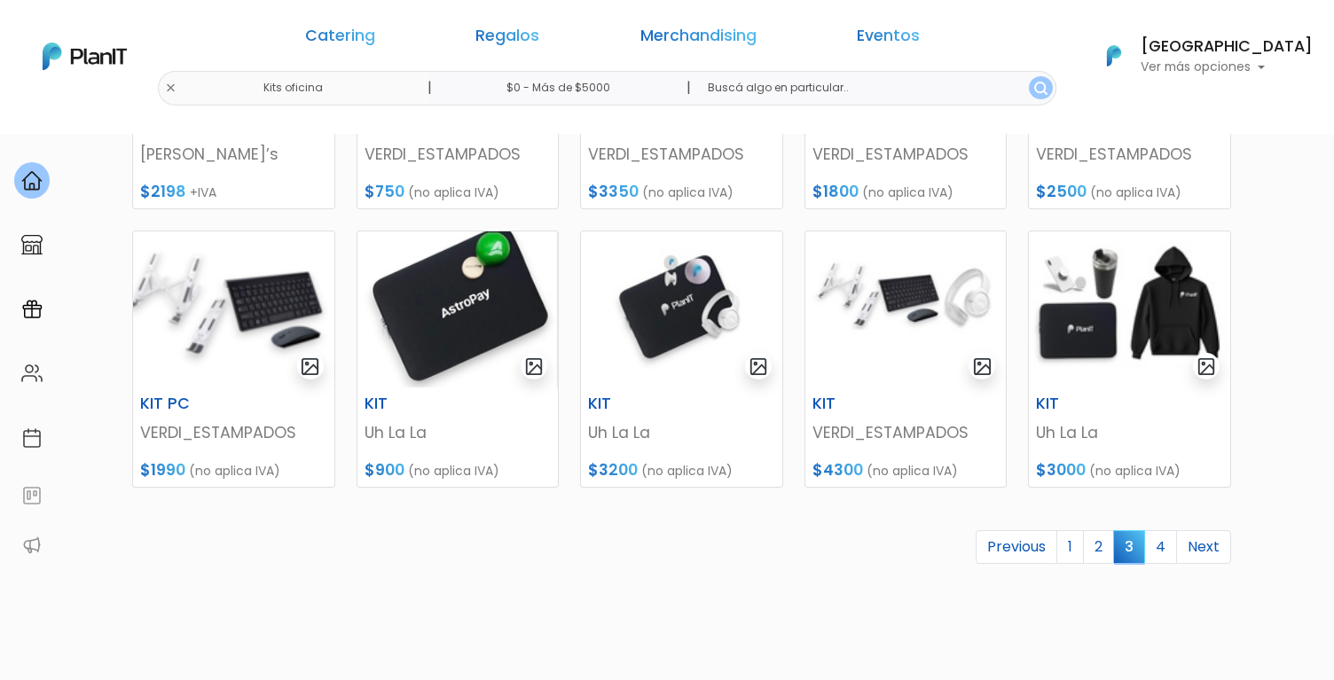
scroll to position [728, 0]
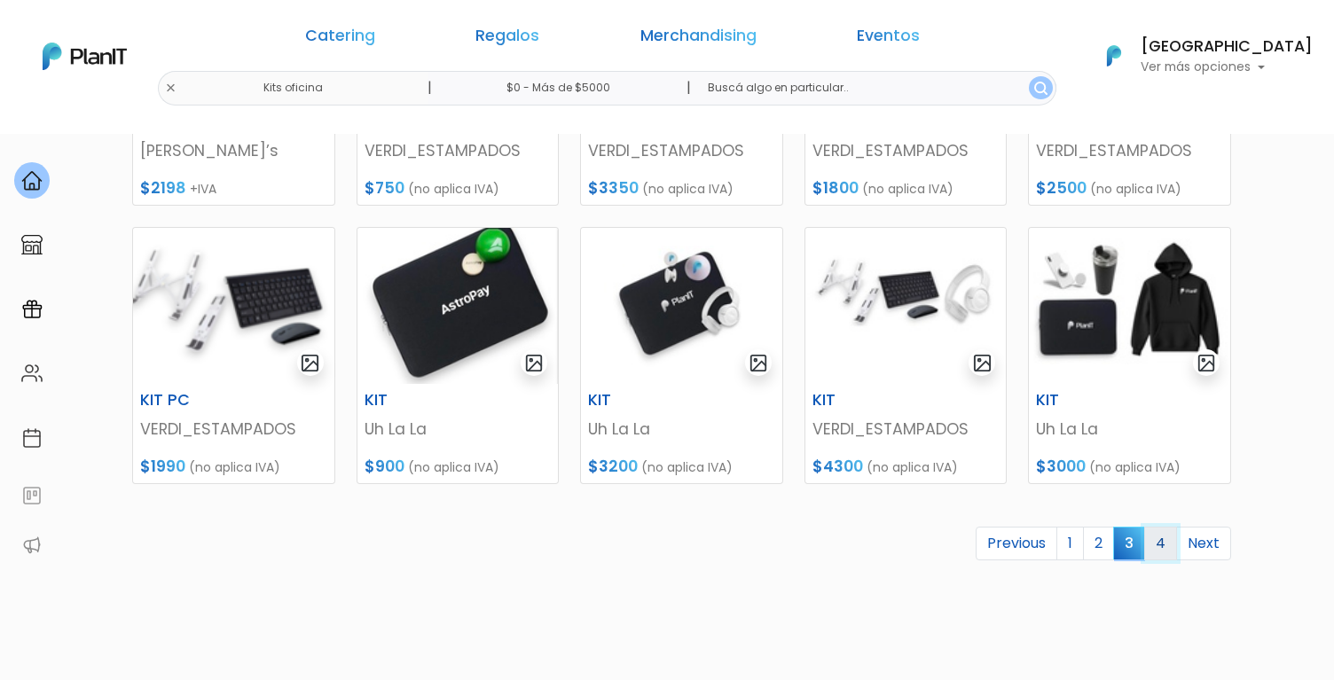
click at [1173, 542] on link "4" at bounding box center [1160, 544] width 33 height 34
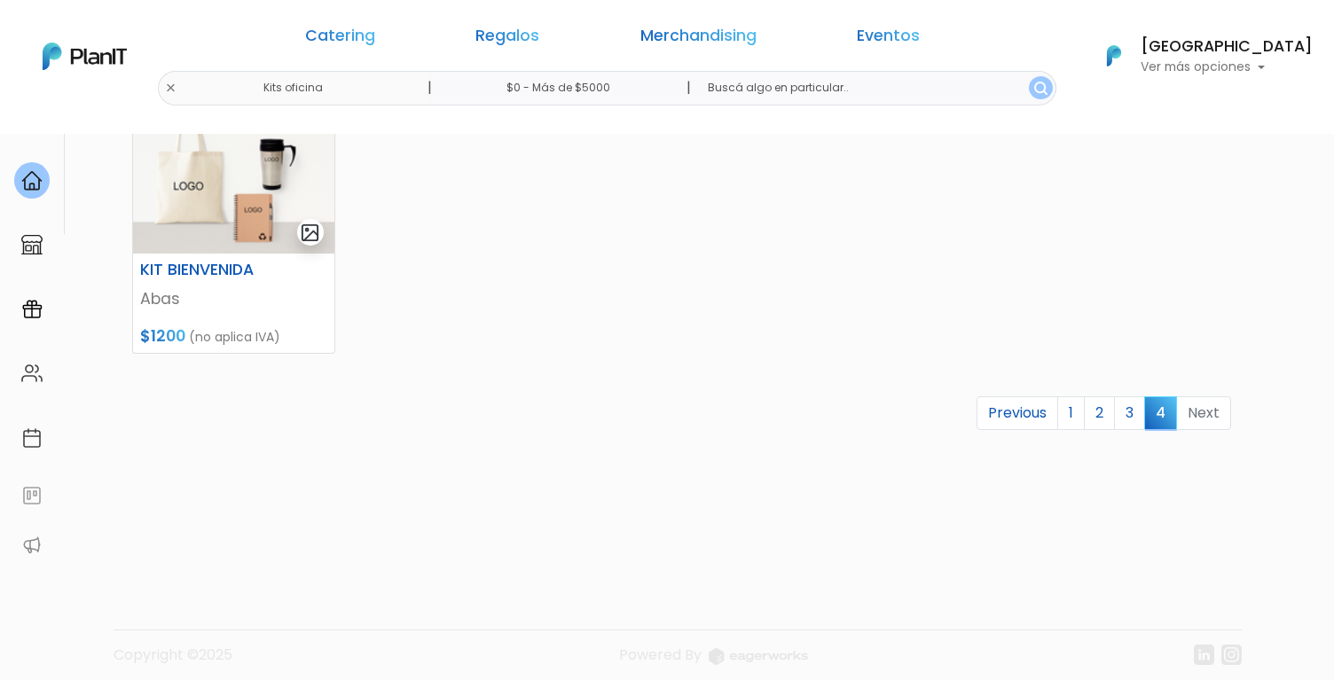
scroll to position [593, 0]
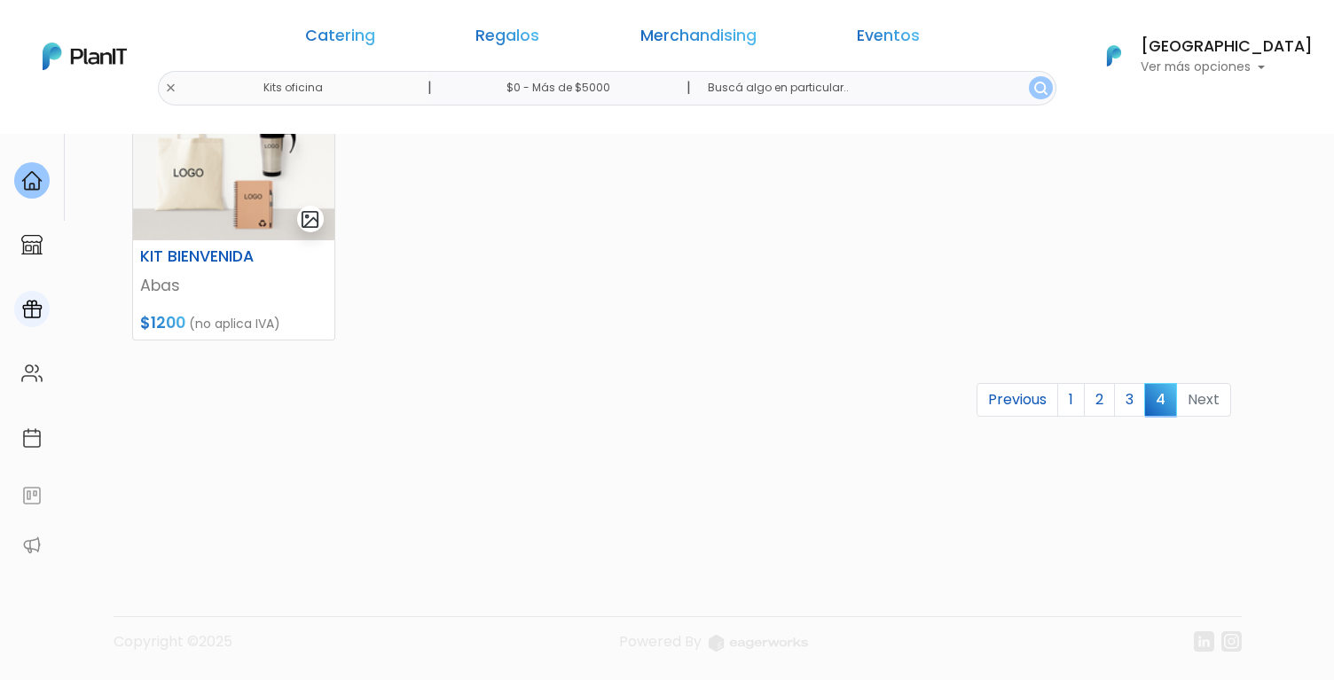
click at [47, 323] on link at bounding box center [32, 309] width 64 height 51
